Goal: Task Accomplishment & Management: Use online tool/utility

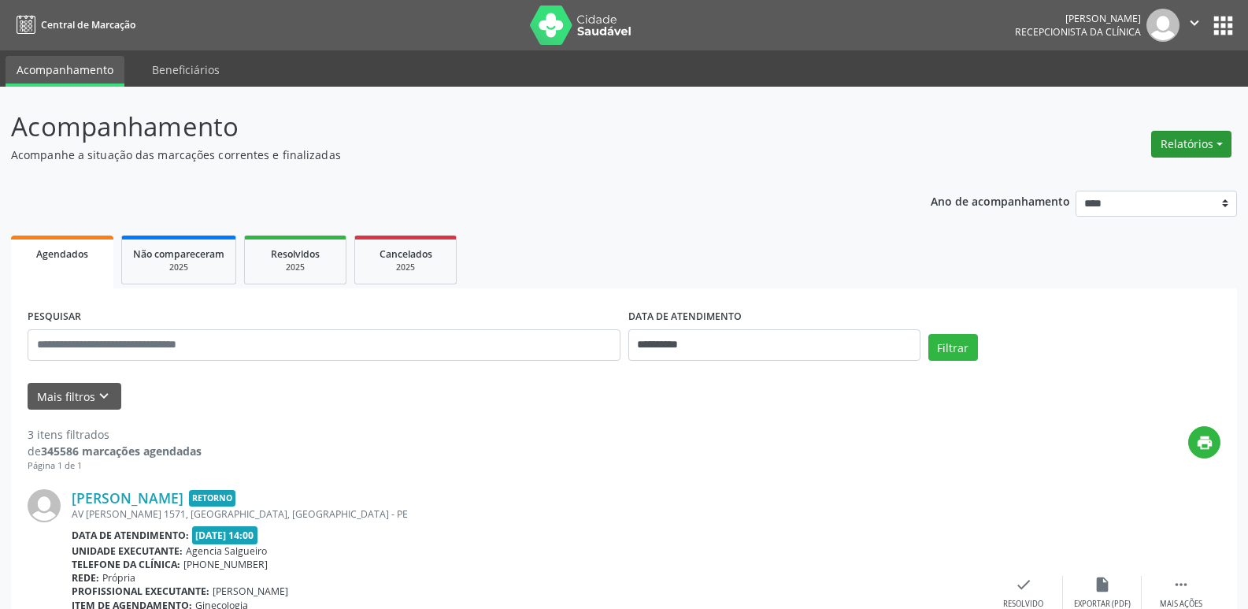
click at [1196, 146] on button "Relatórios" at bounding box center [1191, 144] width 80 height 27
click at [1158, 177] on link "Agendamentos" at bounding box center [1147, 178] width 169 height 22
select select "*"
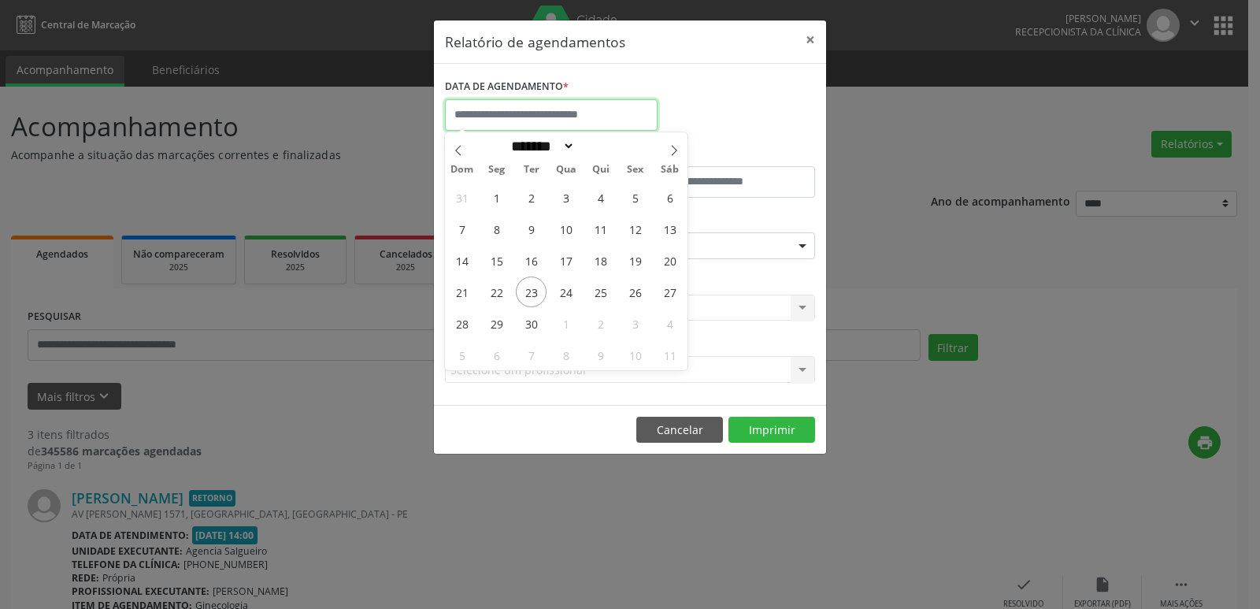
click at [578, 109] on input "text" at bounding box center [551, 115] width 213 height 32
click at [531, 297] on span "23" at bounding box center [531, 291] width 31 height 31
type input "**********"
click at [531, 297] on span "23" at bounding box center [531, 291] width 31 height 31
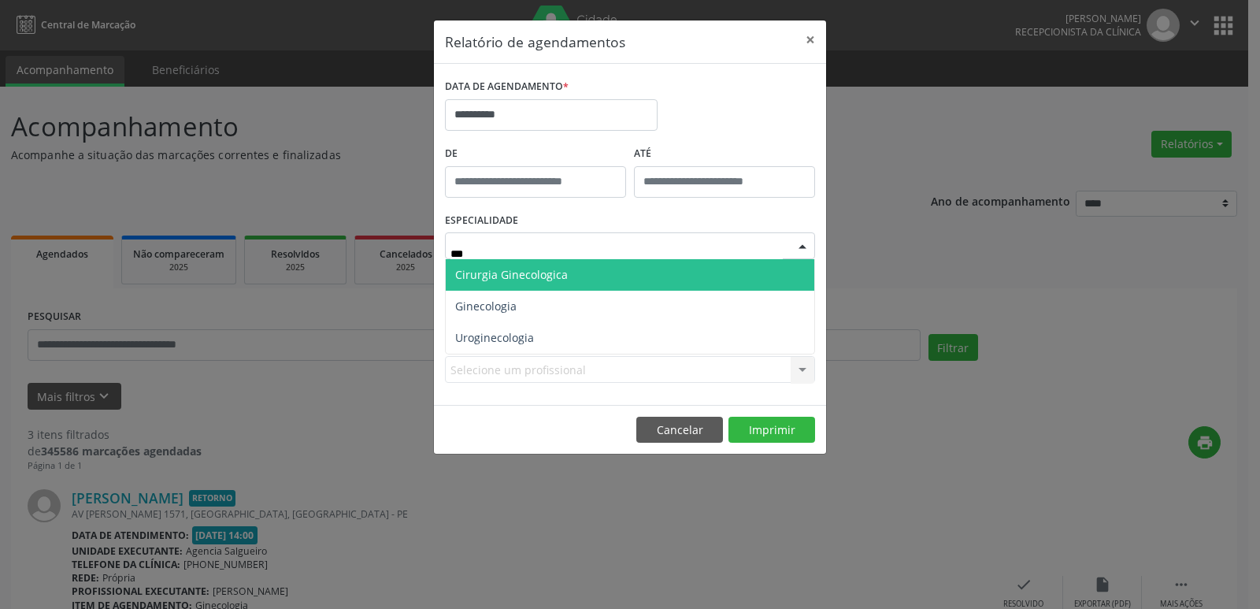
type input "****"
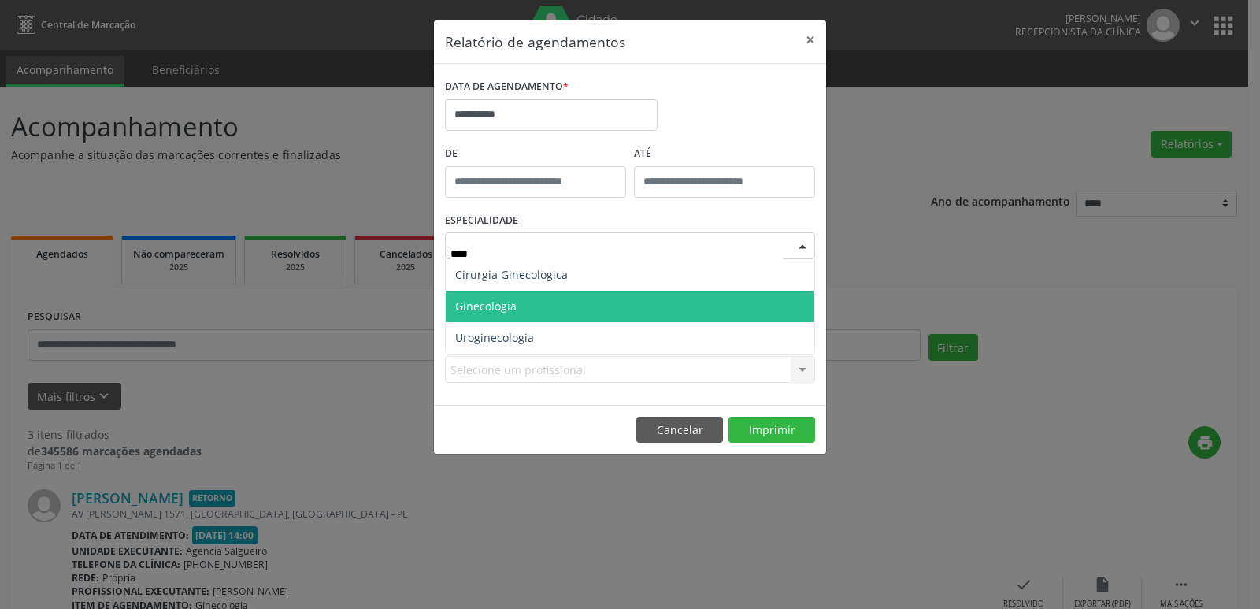
click at [541, 309] on span "Ginecologia" at bounding box center [630, 307] width 369 height 32
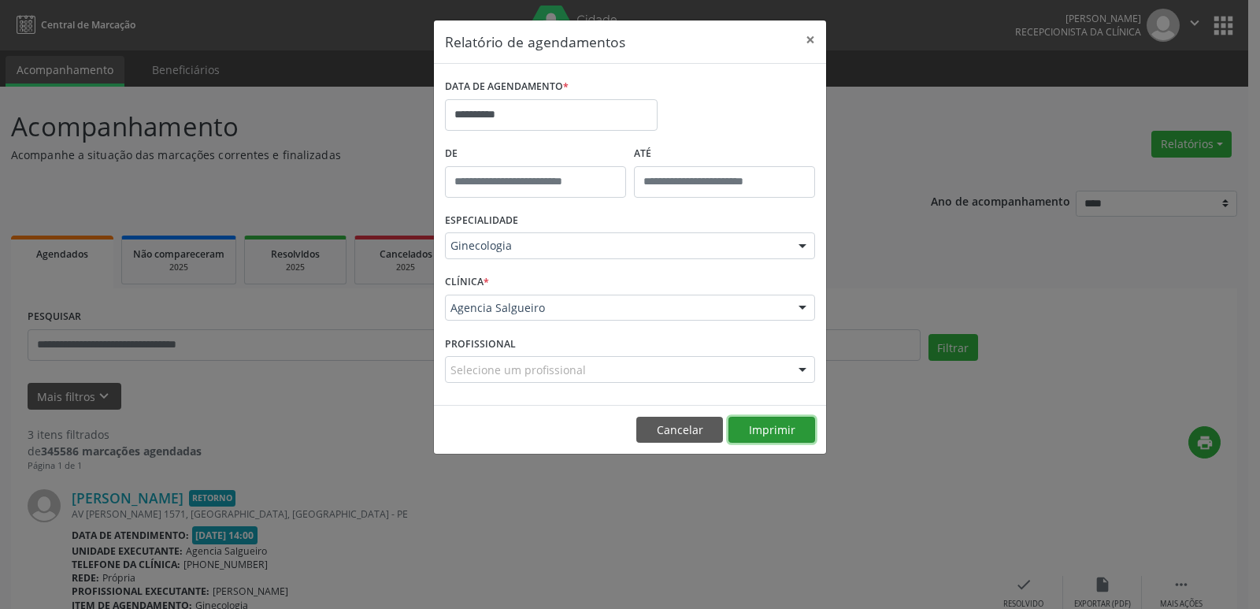
click at [771, 437] on button "Imprimir" at bounding box center [772, 430] width 87 height 27
click at [811, 36] on button "×" at bounding box center [811, 39] width 32 height 39
